Goal: Navigation & Orientation: Find specific page/section

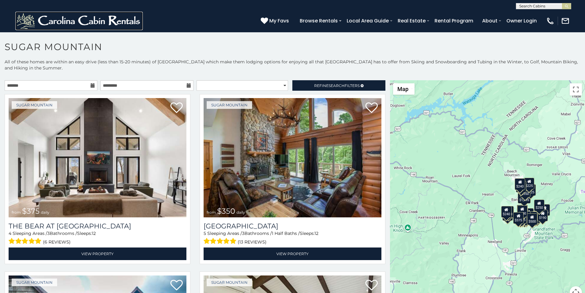
click at [29, 19] on img at bounding box center [78, 21] width 127 height 18
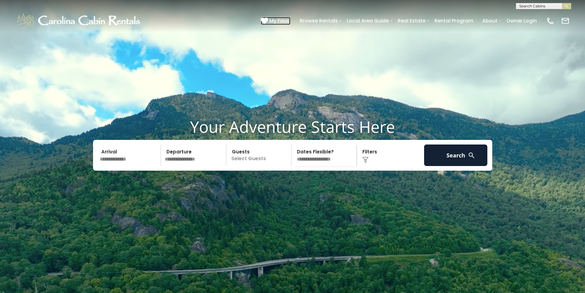
click at [268, 18] on icon at bounding box center [264, 20] width 7 height 7
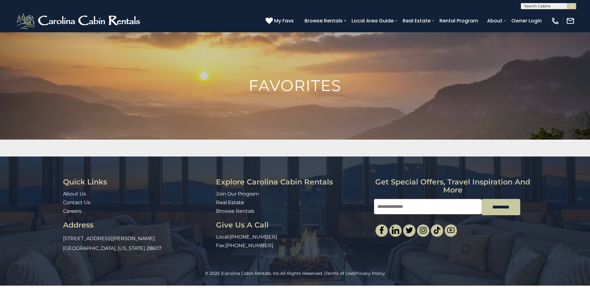
click at [589, 175] on div "Quick Links About Us Contact Us Careers Address 491 George Wilson Road Boone, N…" at bounding box center [295, 213] width 590 height 114
click at [384, 199] on input "Email" at bounding box center [427, 206] width 107 height 15
type input "**********"
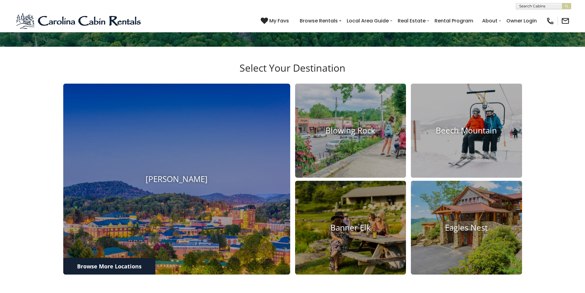
scroll to position [269, 0]
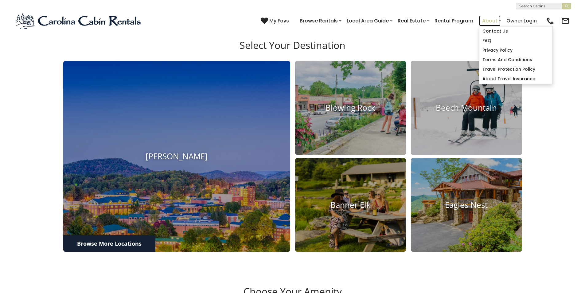
click at [501, 17] on link "About" at bounding box center [489, 20] width 21 height 11
